Goal: Find specific page/section: Find specific page/section

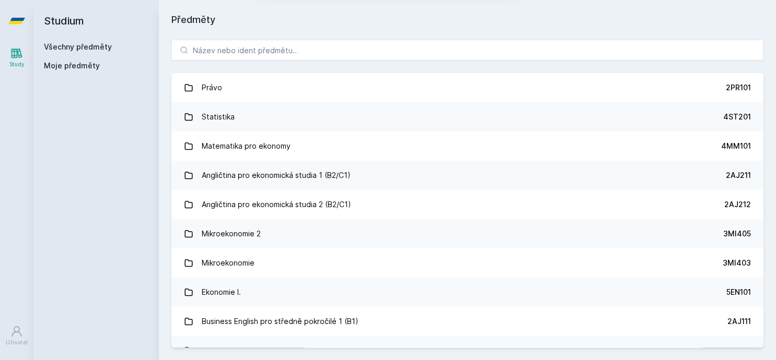
click at [397, 63] on button "Ne" at bounding box center [390, 67] width 38 height 26
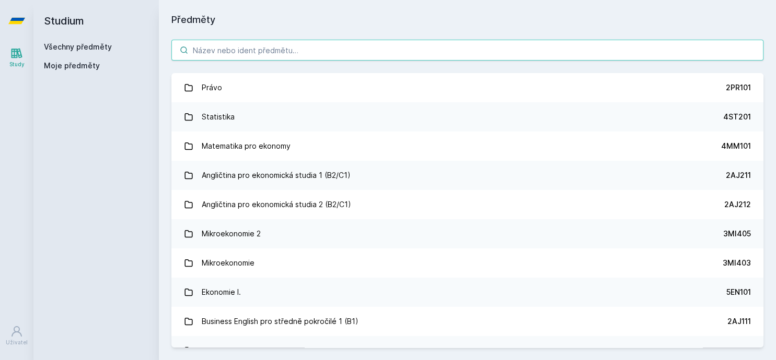
click at [368, 43] on input "search" at bounding box center [467, 50] width 592 height 21
paste input "Kijef6e5.o"
type input "Kijef6e5.o"
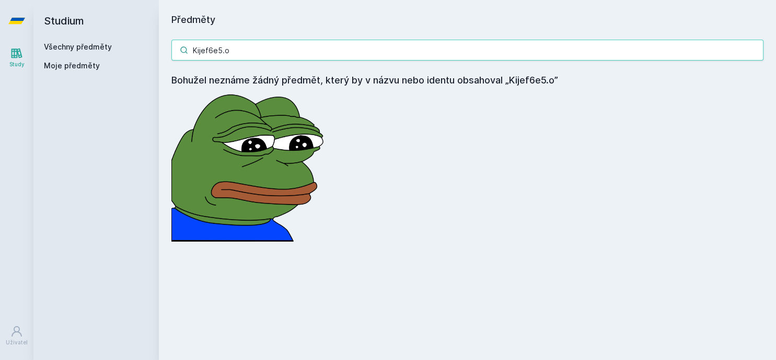
drag, startPoint x: 362, startPoint y: 48, endPoint x: -5, endPoint y: 26, distance: 367.9
click at [171, 40] on input "Kijef6e5.o" at bounding box center [467, 50] width 592 height 21
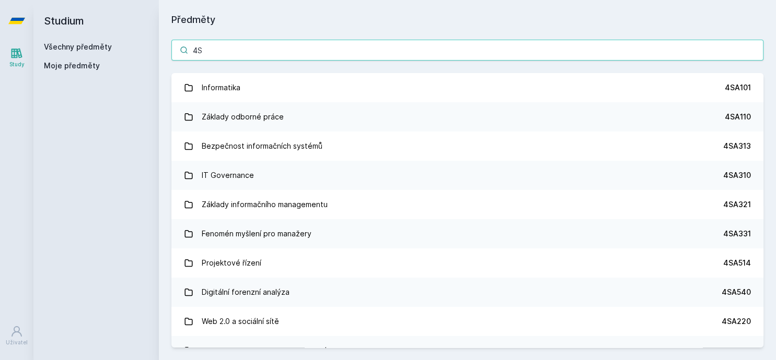
type input "4"
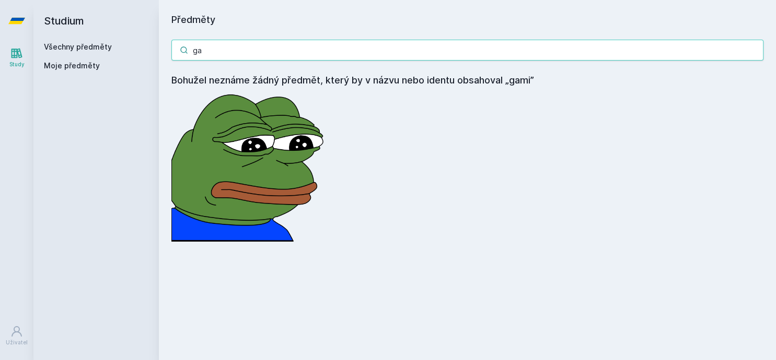
type input "g"
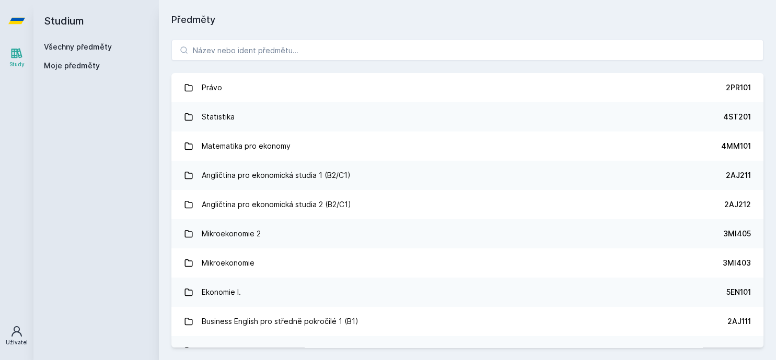
click at [15, 339] on div "Uživatel" at bounding box center [17, 343] width 22 height 8
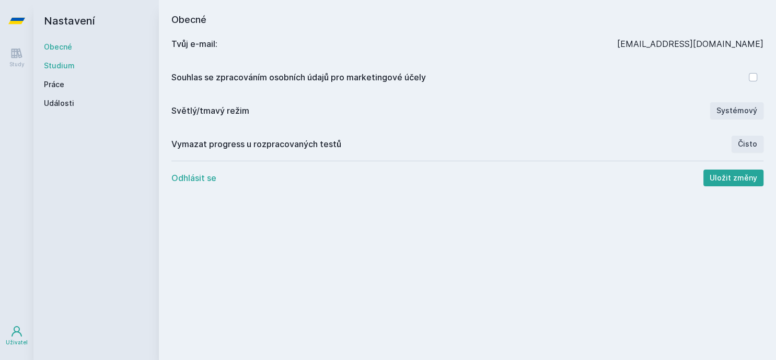
click at [64, 68] on link "Studium" at bounding box center [96, 66] width 104 height 10
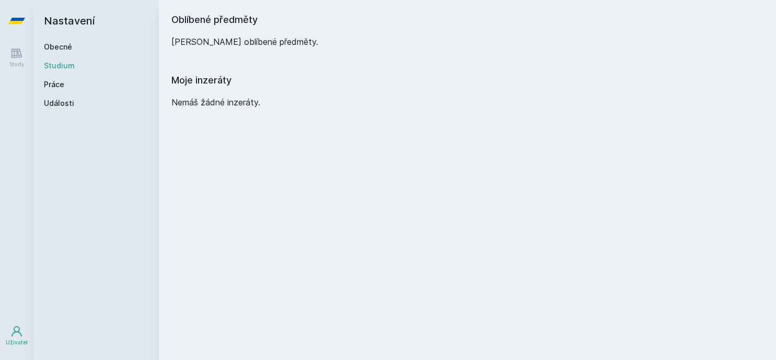
click at [61, 78] on div "Obecné Studium Práce Události" at bounding box center [96, 75] width 104 height 67
click at [60, 84] on link "Práce" at bounding box center [96, 84] width 104 height 10
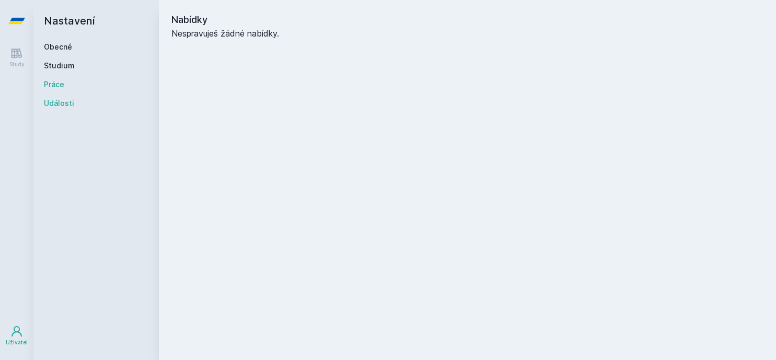
click at [55, 106] on link "Události" at bounding box center [96, 103] width 104 height 10
click at [21, 18] on icon at bounding box center [16, 21] width 17 height 42
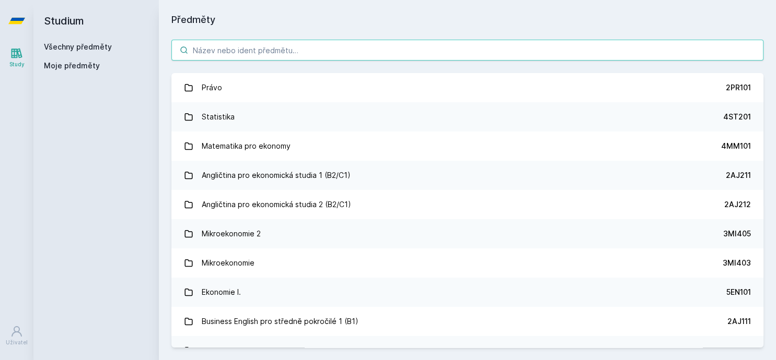
click at [346, 51] on input "search" at bounding box center [467, 50] width 592 height 21
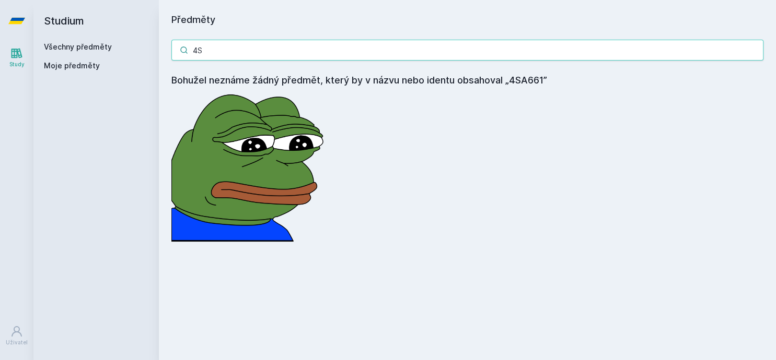
type input "4"
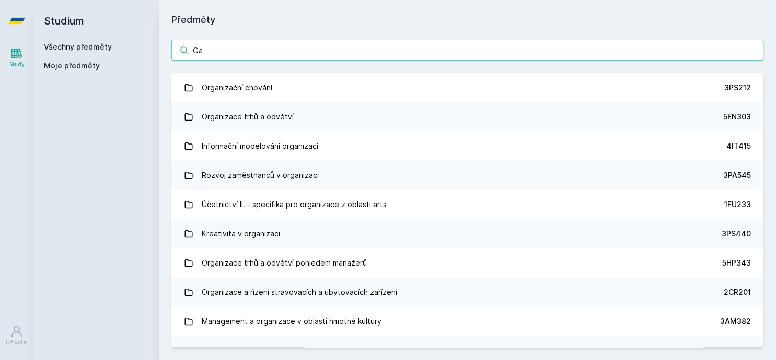
type input "G"
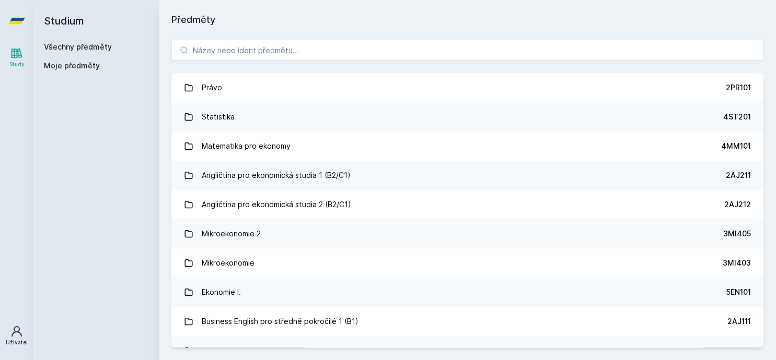
click at [18, 335] on icon at bounding box center [16, 331] width 13 height 13
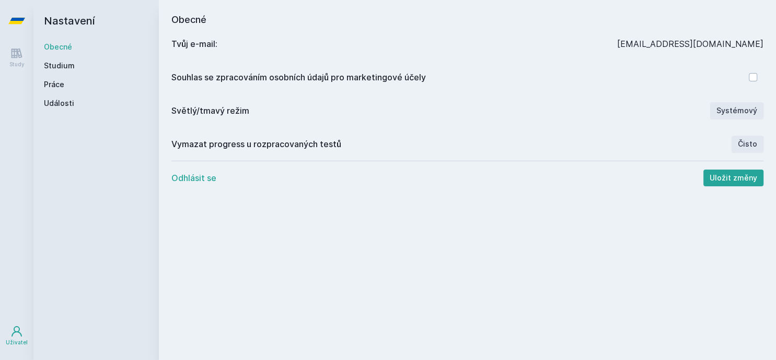
click at [11, 18] on icon at bounding box center [16, 21] width 17 height 6
